Goal: Navigation & Orientation: Go to known website

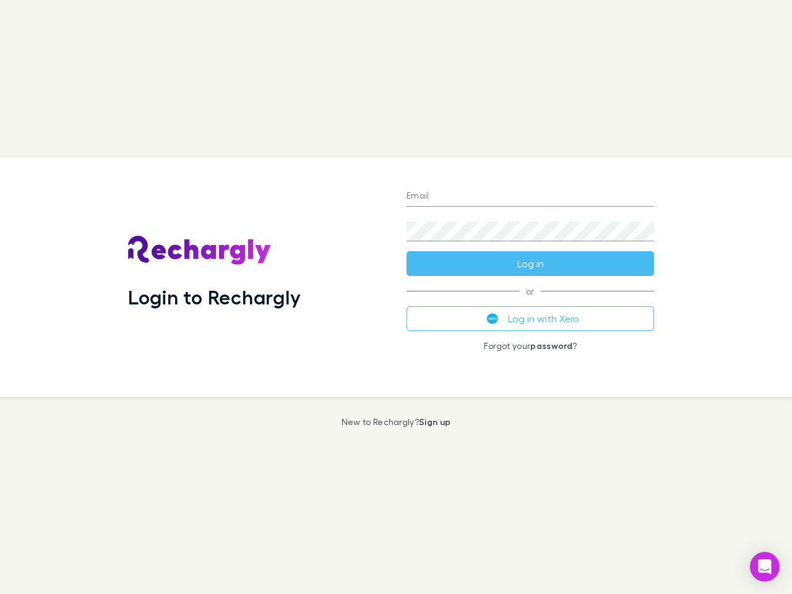
click at [396, 297] on div "Login to Rechargly" at bounding box center [257, 277] width 278 height 240
click at [530, 197] on input "Email" at bounding box center [530, 197] width 247 height 20
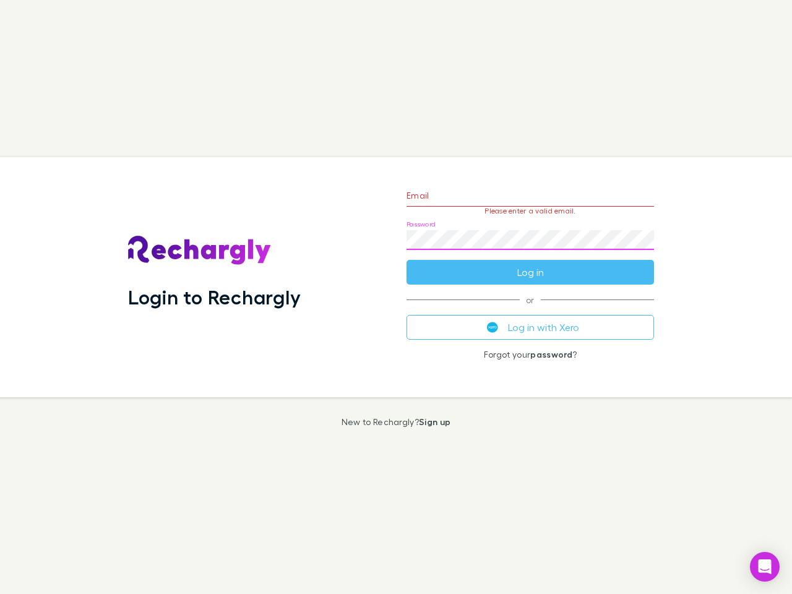
click at [530, 264] on form "Email Please enter a valid email. Password Log in" at bounding box center [530, 231] width 247 height 108
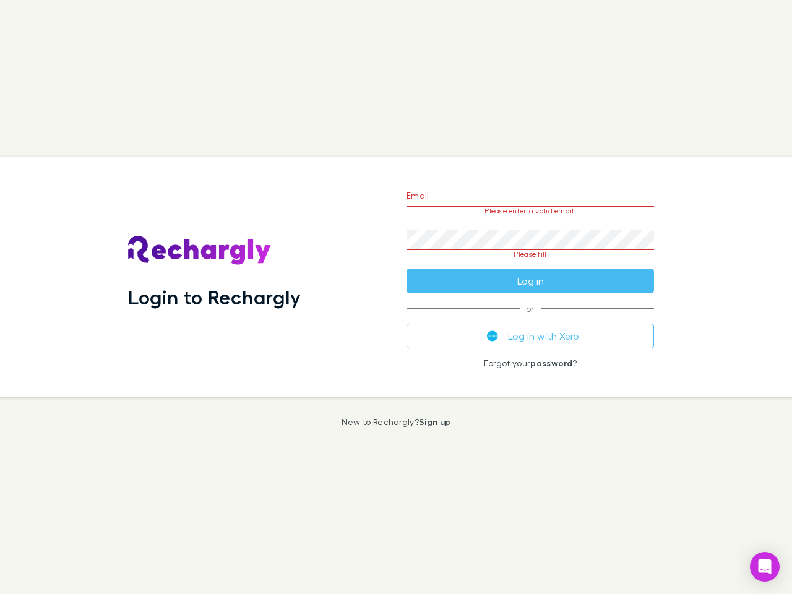
click at [530, 319] on div "Email Please enter a valid email. Password Please fill Log in or Log in with Xe…" at bounding box center [530, 277] width 267 height 240
click at [765, 567] on icon "Open Intercom Messenger" at bounding box center [765, 566] width 13 height 15
